Goal: Information Seeking & Learning: Learn about a topic

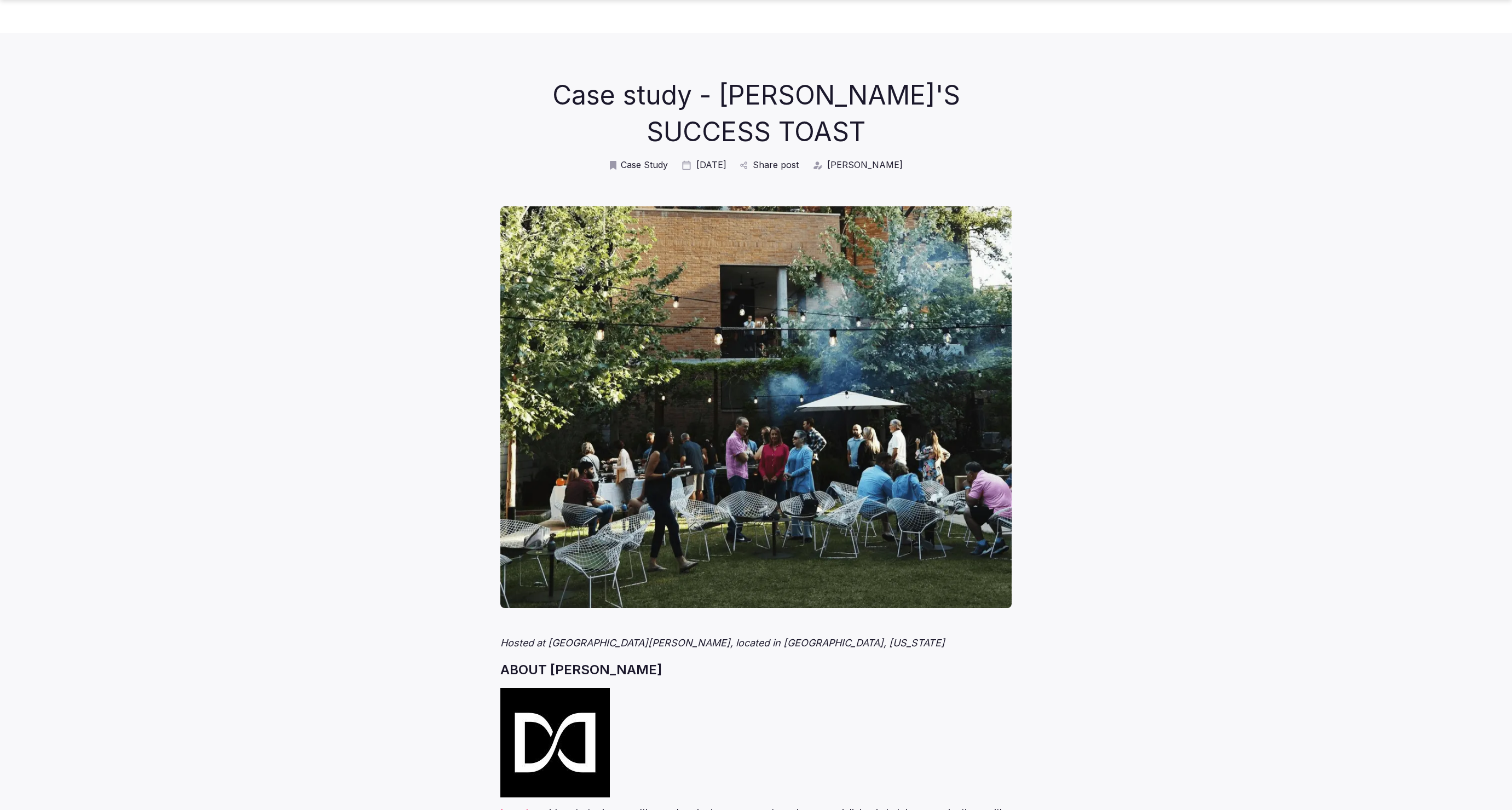
scroll to position [2875, 0]
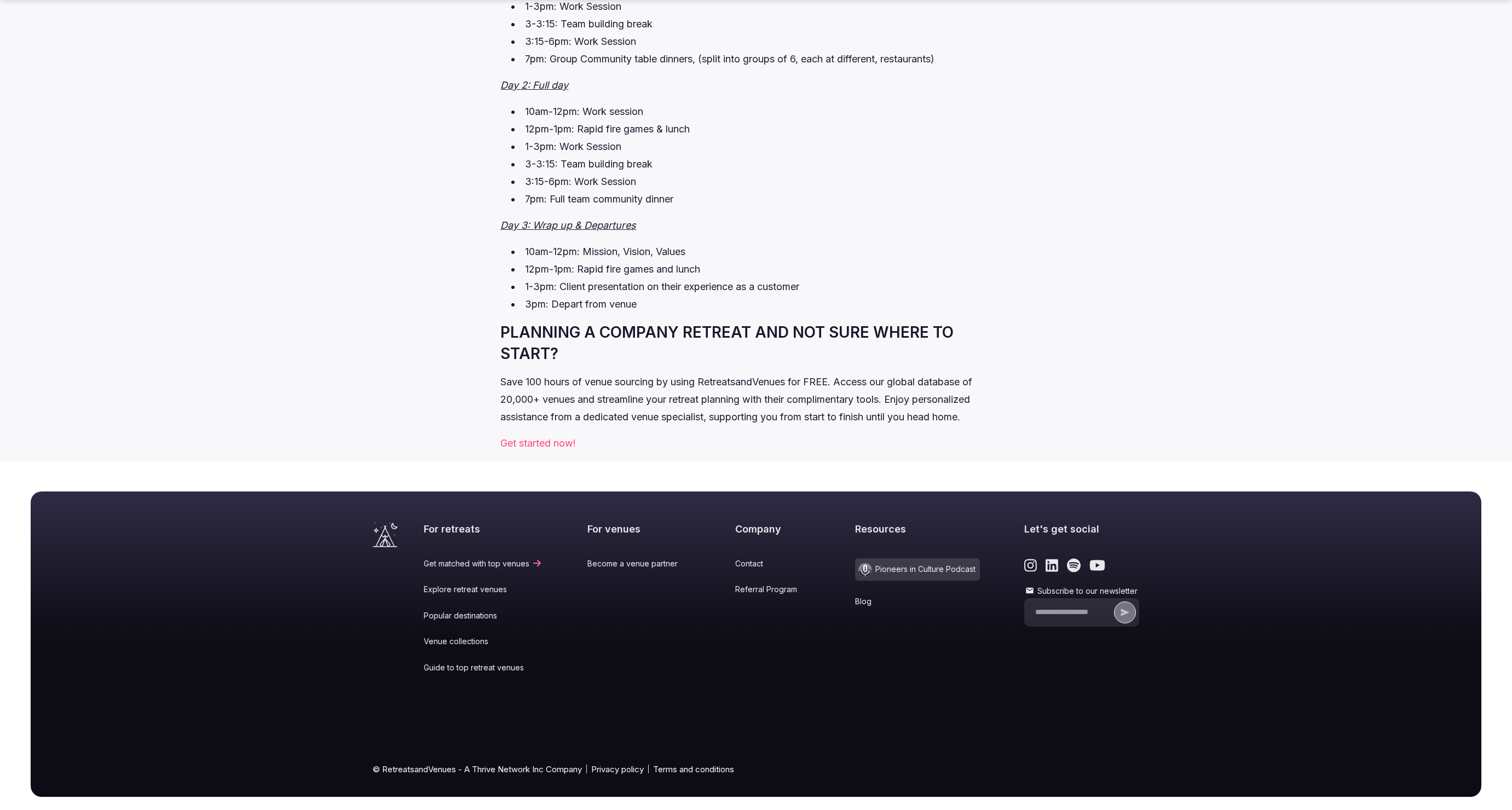
click at [855, 596] on link "Blog" at bounding box center [917, 602] width 125 height 11
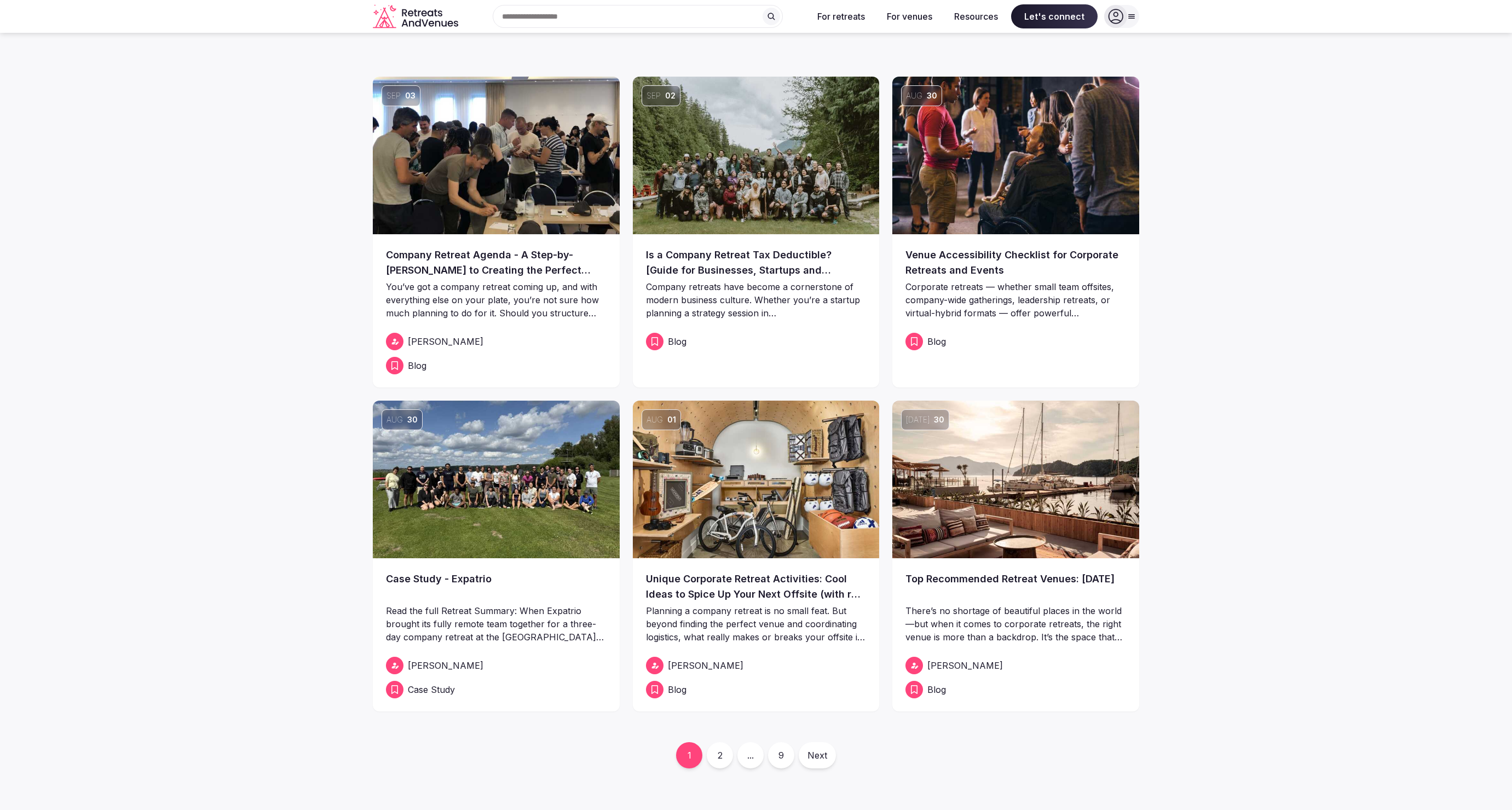
click at [778, 585] on link "Unique Corporate Retreat Activities: Cool Ideas to Spice Up Your Next Offsite (…" at bounding box center [756, 587] width 221 height 31
click at [472, 578] on link "Case Study - Expatrio" at bounding box center [496, 587] width 221 height 31
click at [935, 174] on img at bounding box center [1016, 155] width 247 height 158
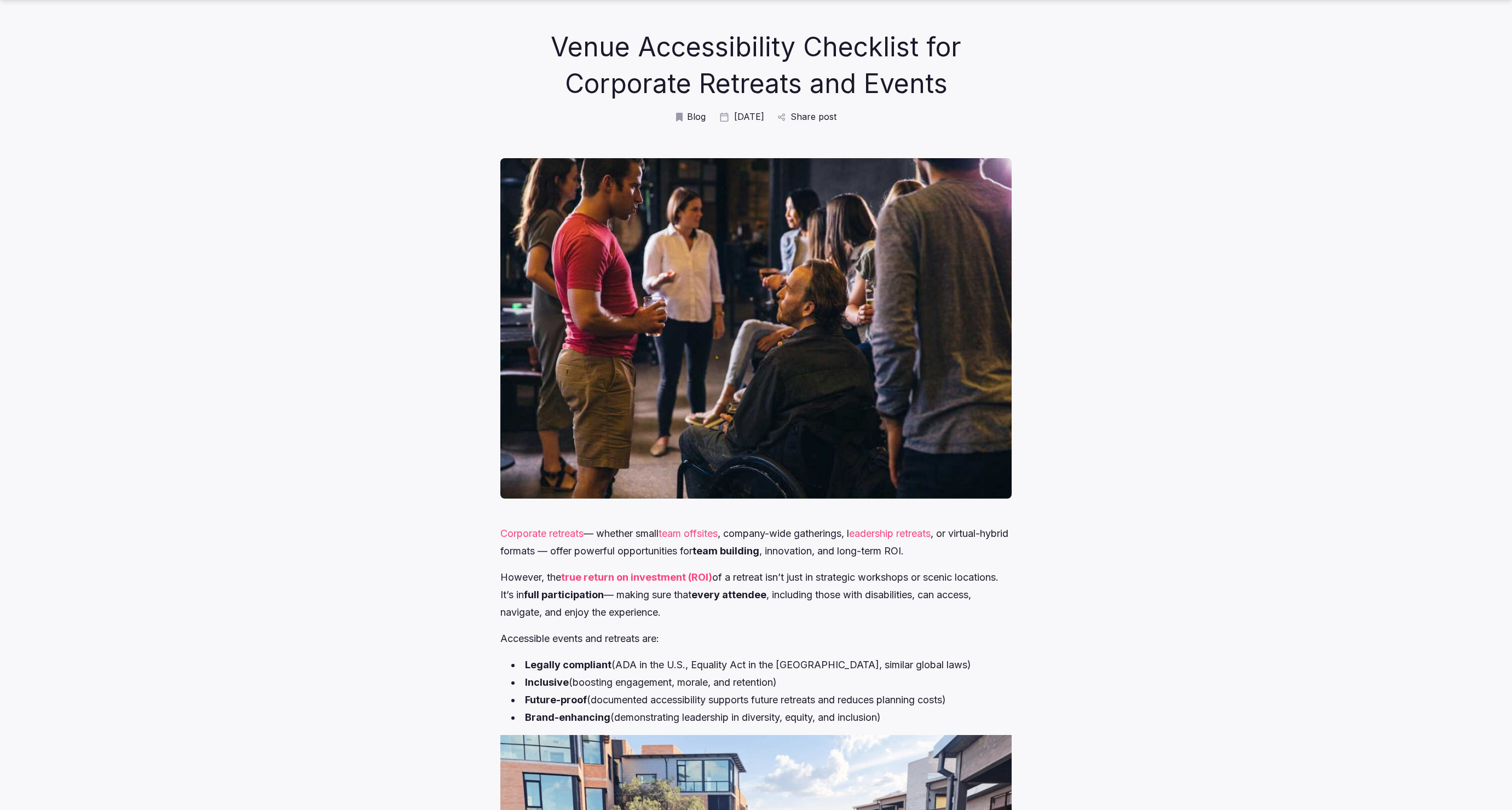
scroll to position [49, 0]
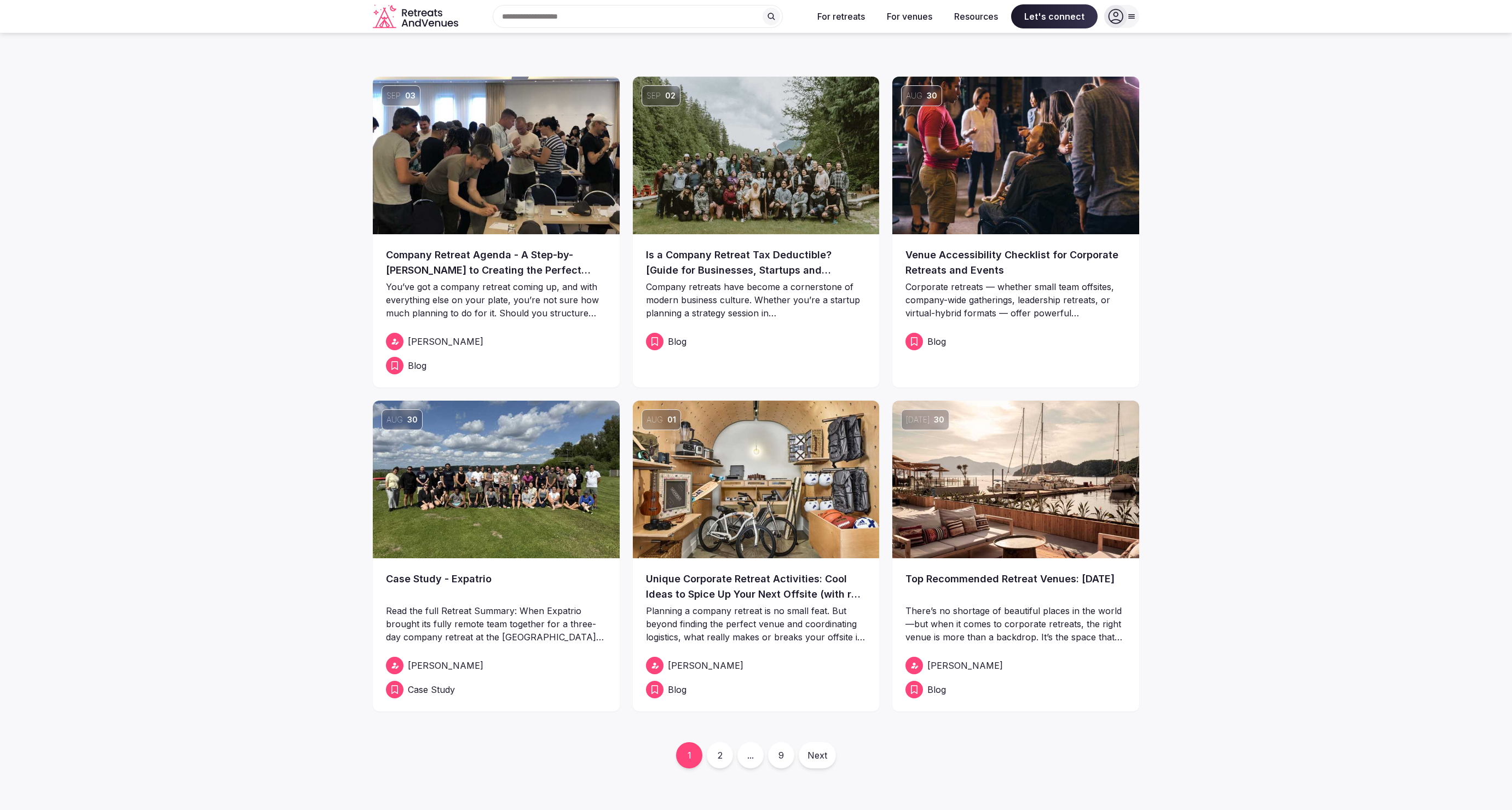
click at [788, 202] on img at bounding box center [756, 155] width 247 height 158
click at [468, 188] on img at bounding box center [496, 155] width 247 height 158
click at [573, 489] on img at bounding box center [496, 479] width 247 height 158
click at [692, 448] on img at bounding box center [756, 479] width 247 height 158
click at [994, 536] on img at bounding box center [1016, 479] width 247 height 158
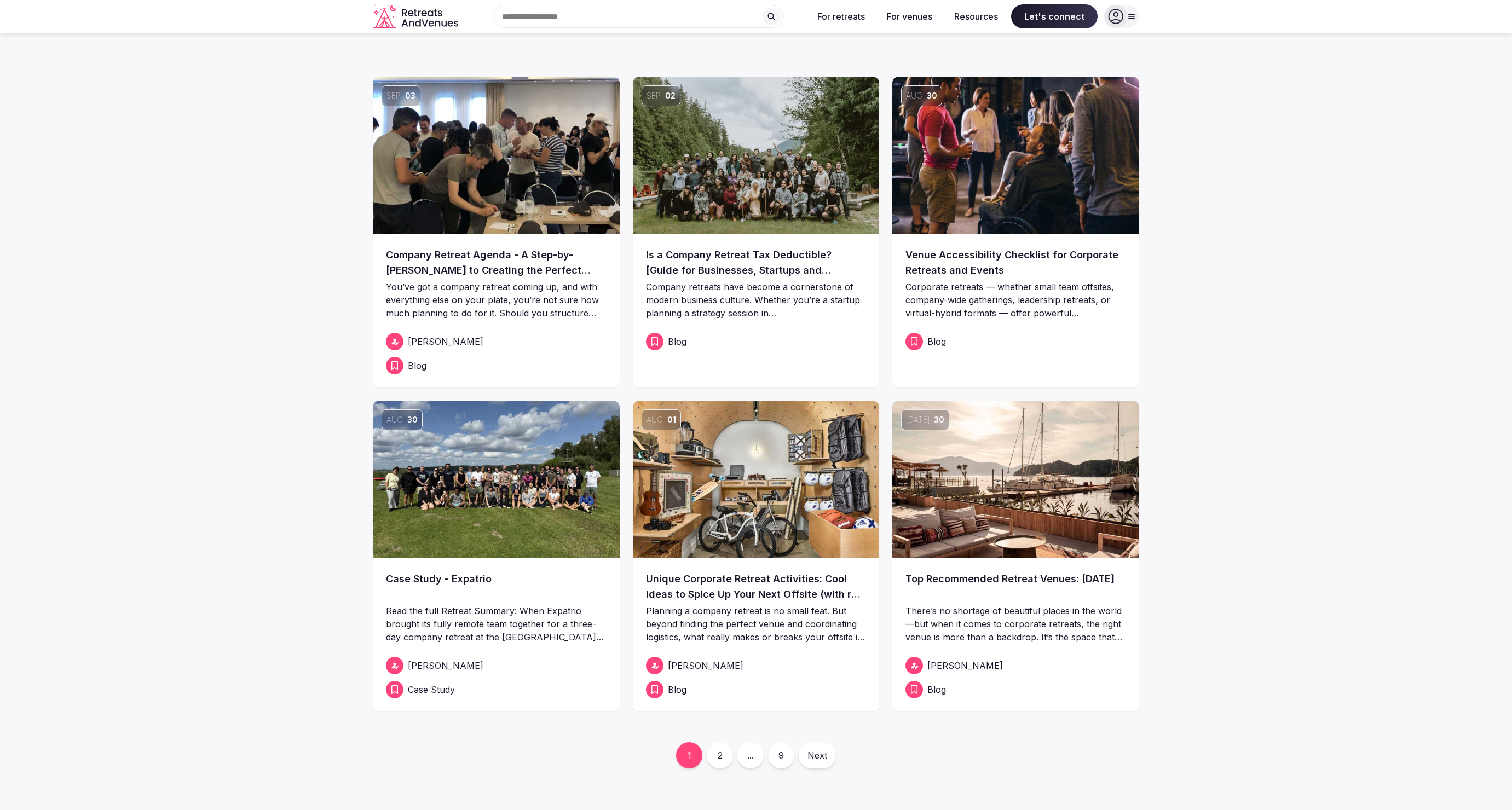
click at [712, 401] on img at bounding box center [756, 479] width 247 height 158
